Goal: Task Accomplishment & Management: Complete application form

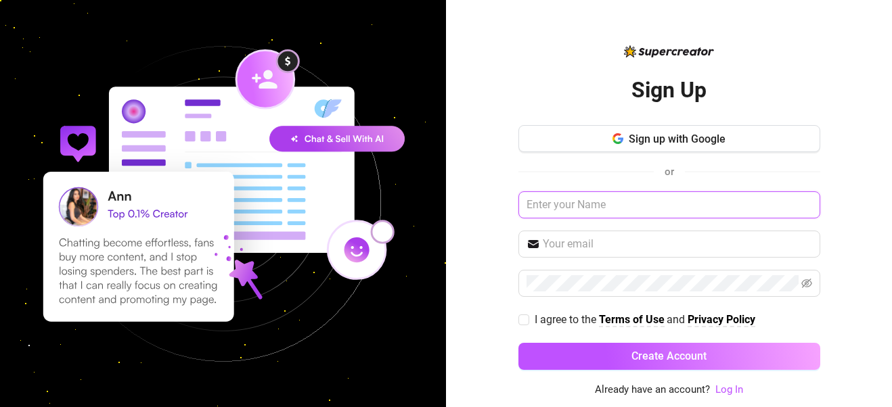
click at [608, 211] on input "text" at bounding box center [669, 204] width 302 height 27
type input "Pia Sky"
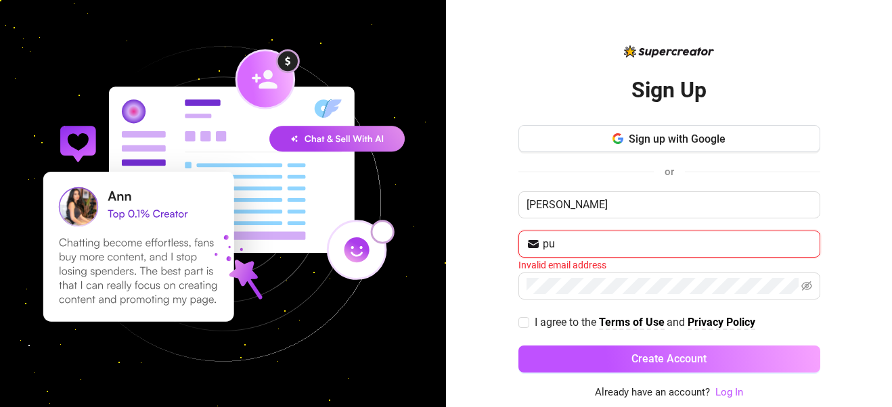
type input "punthi013@icloud.com"
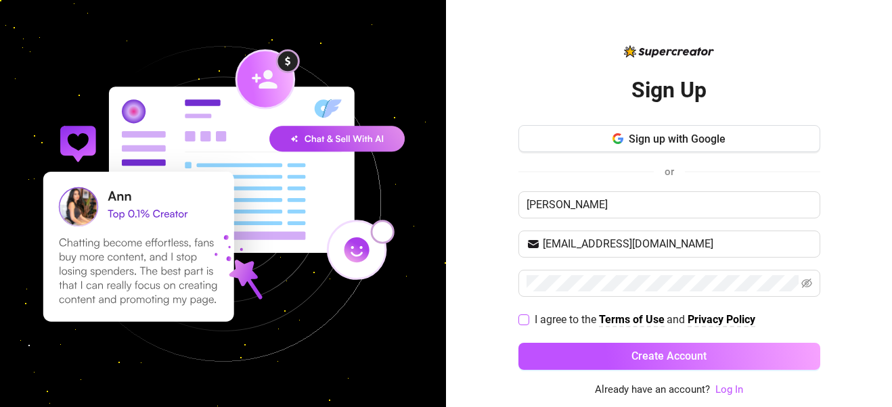
click at [520, 323] on input "I agree to the Terms of Use and Privacy Policy" at bounding box center [522, 319] width 9 height 9
checkbox input "true"
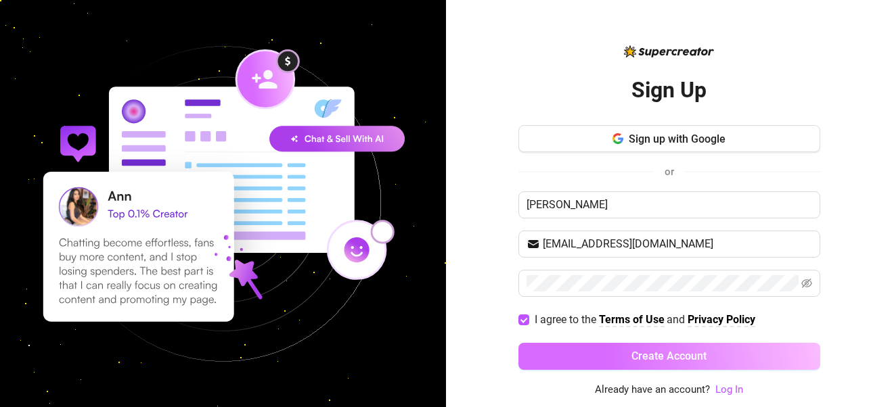
click at [583, 356] on button "Create Account" at bounding box center [669, 356] width 302 height 27
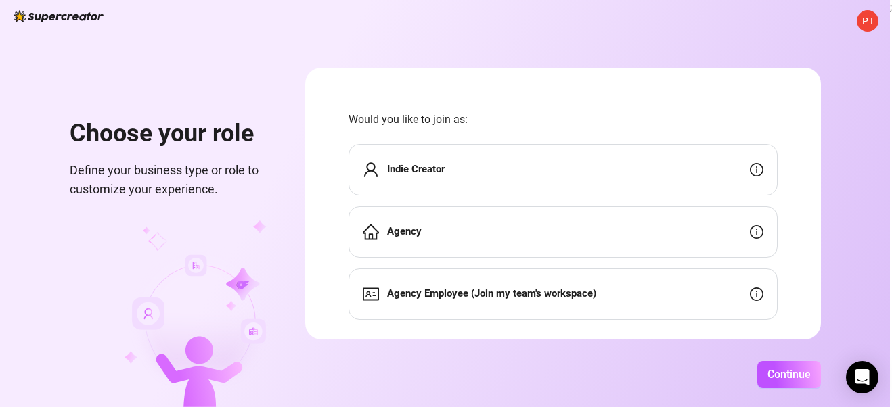
click at [577, 233] on div "Agency" at bounding box center [562, 231] width 429 height 51
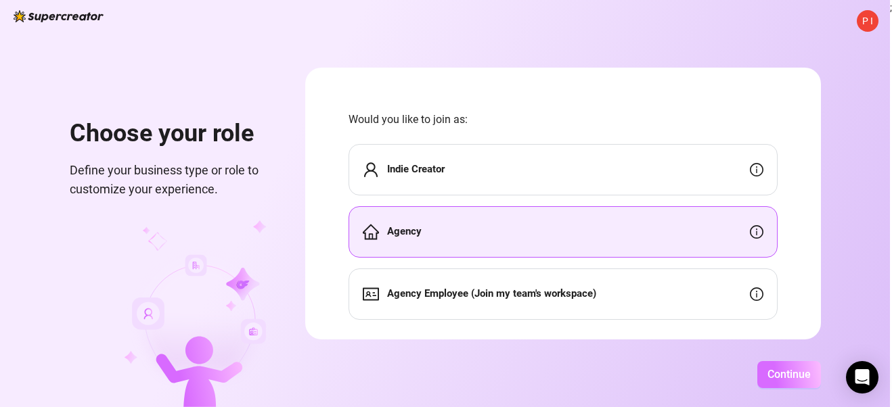
click at [777, 378] on span "Continue" at bounding box center [788, 374] width 43 height 13
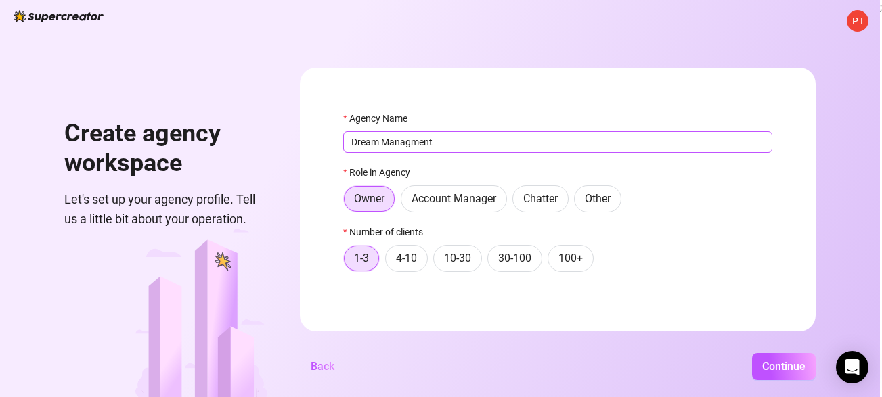
click at [414, 141] on input "Dream Managment" at bounding box center [557, 142] width 429 height 22
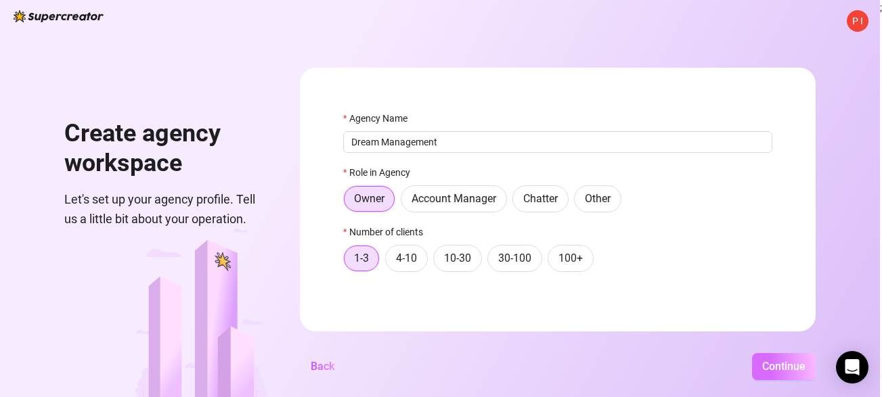
type input "Dream Management"
click at [786, 373] on span "Continue" at bounding box center [783, 366] width 43 height 13
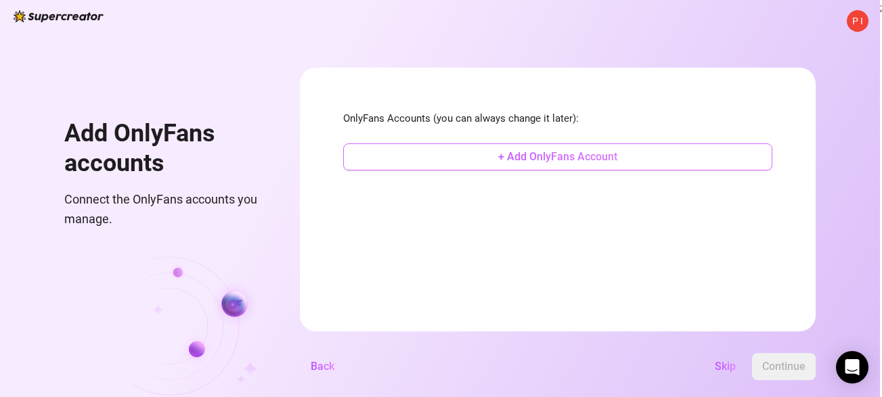
click at [541, 155] on span "+ Add OnlyFans Account" at bounding box center [557, 156] width 119 height 13
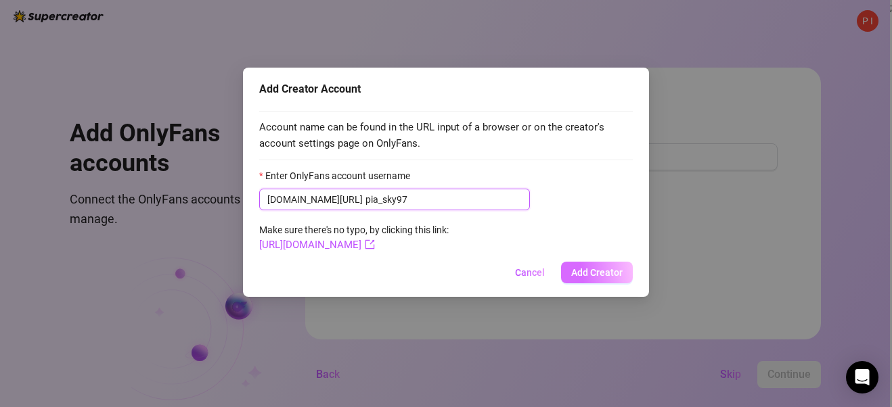
type input "pia_sky97"
click at [597, 271] on span "Add Creator" at bounding box center [596, 272] width 51 height 11
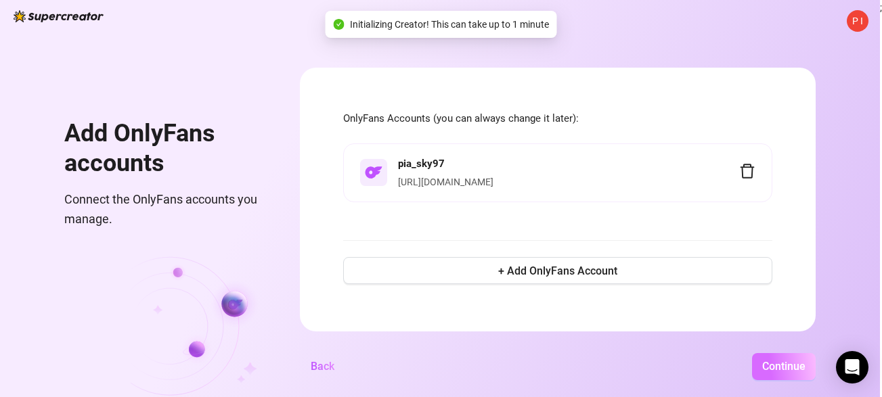
click at [792, 373] on span "Continue" at bounding box center [783, 366] width 43 height 13
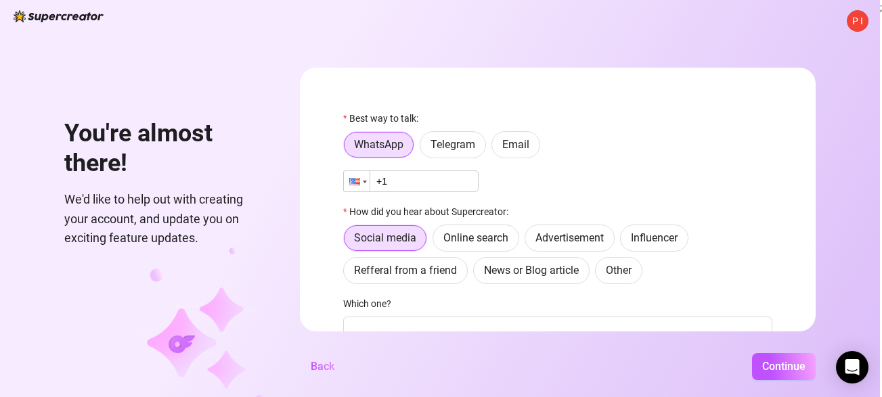
click at [360, 185] on div at bounding box center [354, 181] width 11 height 7
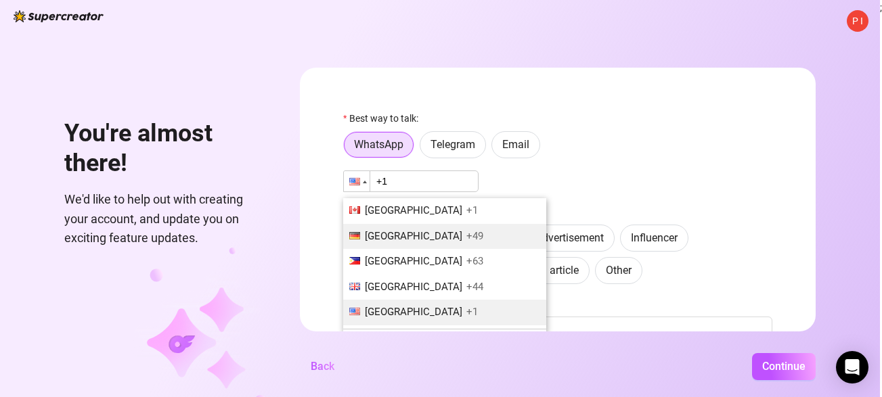
click at [392, 233] on span "Germany" at bounding box center [413, 236] width 97 height 12
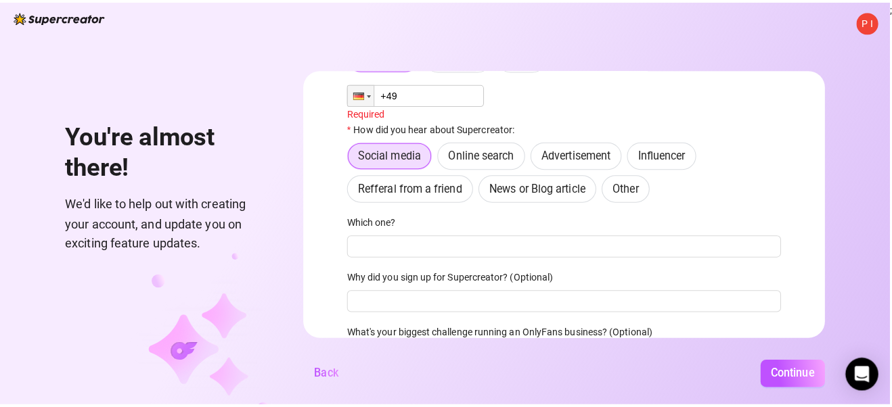
scroll to position [91, 0]
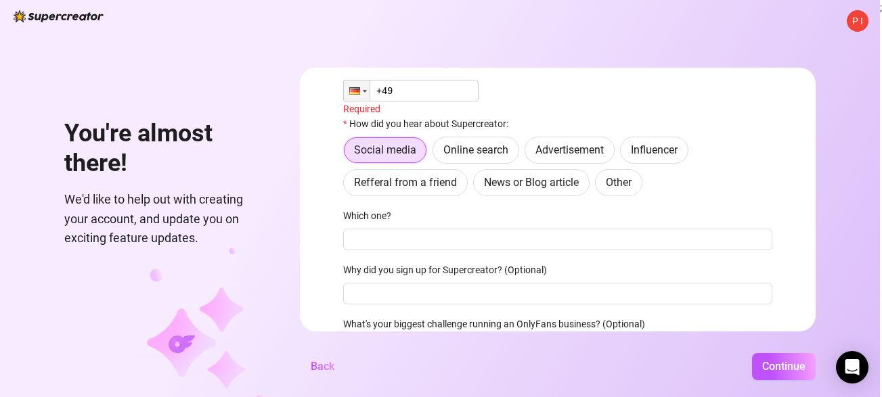
click at [418, 202] on div "Best way to talk: WhatsApp Telegram Email Phone +49 Required How did you hear a…" at bounding box center [557, 195] width 429 height 351
click at [422, 186] on span "Refferal from a friend" at bounding box center [405, 182] width 103 height 13
click at [347, 186] on input "Refferal from a friend" at bounding box center [347, 186] width 0 height 0
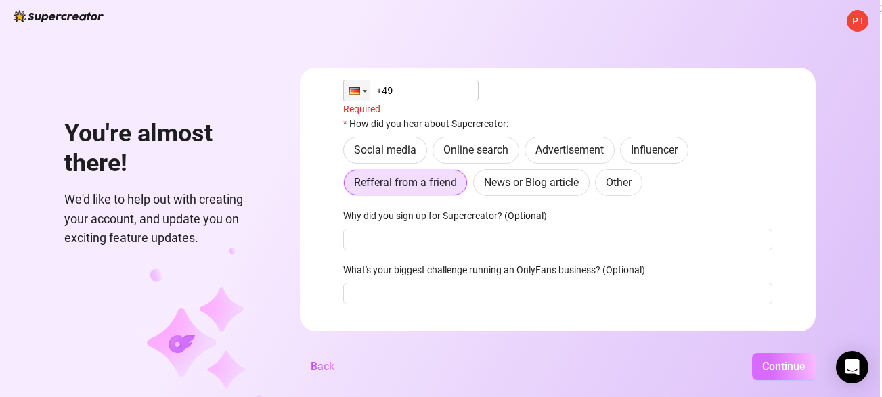
click at [786, 368] on span "Continue" at bounding box center [783, 366] width 43 height 13
click at [420, 96] on input "+49" at bounding box center [410, 91] width 135 height 22
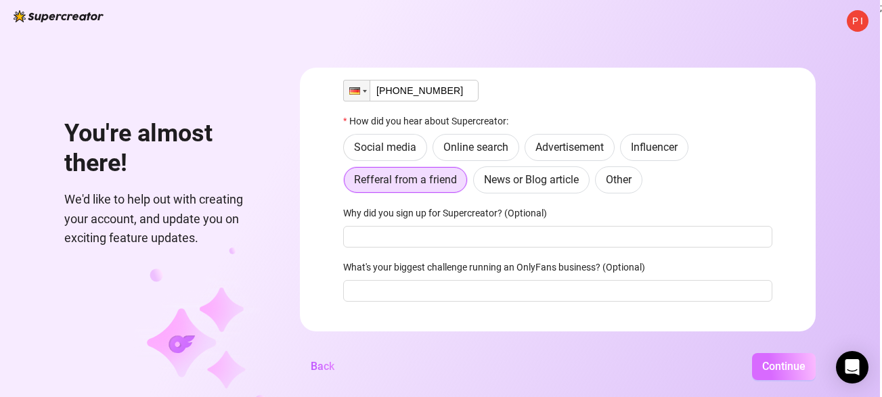
type input "+49 1551 0700182"
click at [786, 373] on span "Continue" at bounding box center [783, 366] width 43 height 13
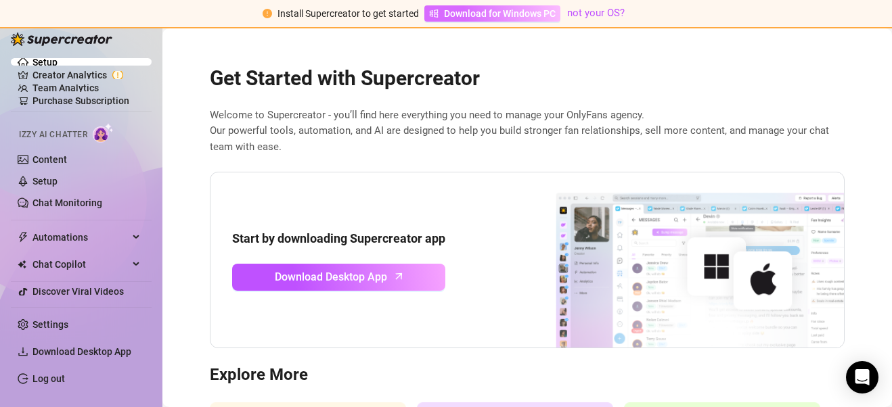
click at [487, 12] on span "Download for Windows PC" at bounding box center [500, 13] width 112 height 15
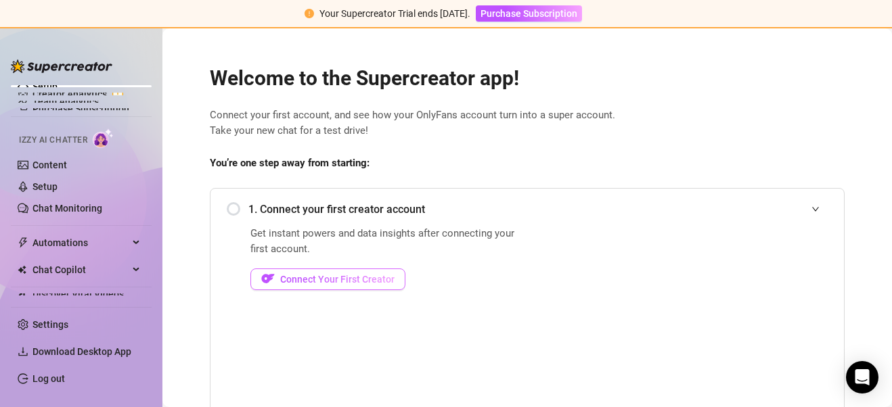
click at [331, 284] on span "Connect Your First Creator" at bounding box center [337, 279] width 114 height 11
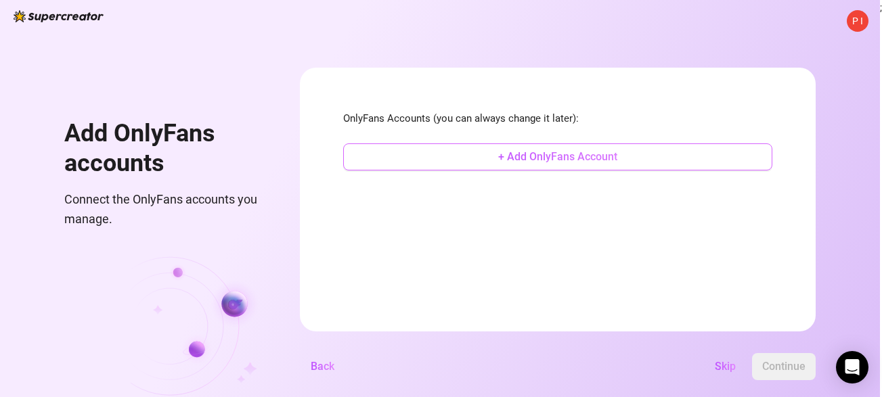
click at [530, 159] on span "+ Add OnlyFans Account" at bounding box center [557, 156] width 119 height 13
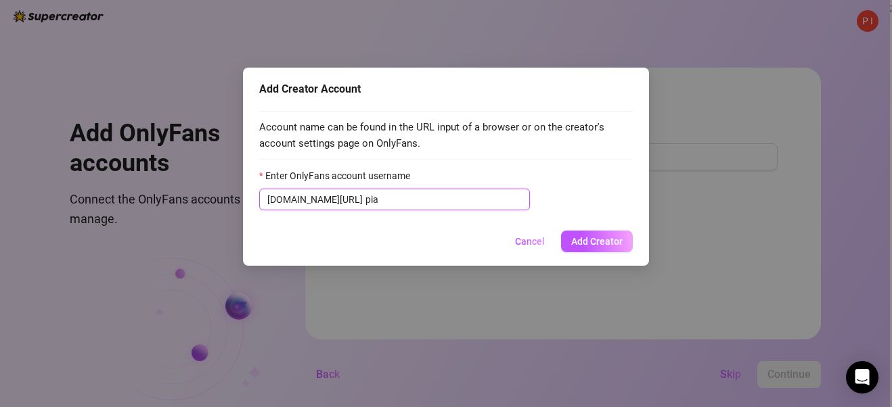
type input "pia"
